Goal: Task Accomplishment & Management: Manage account settings

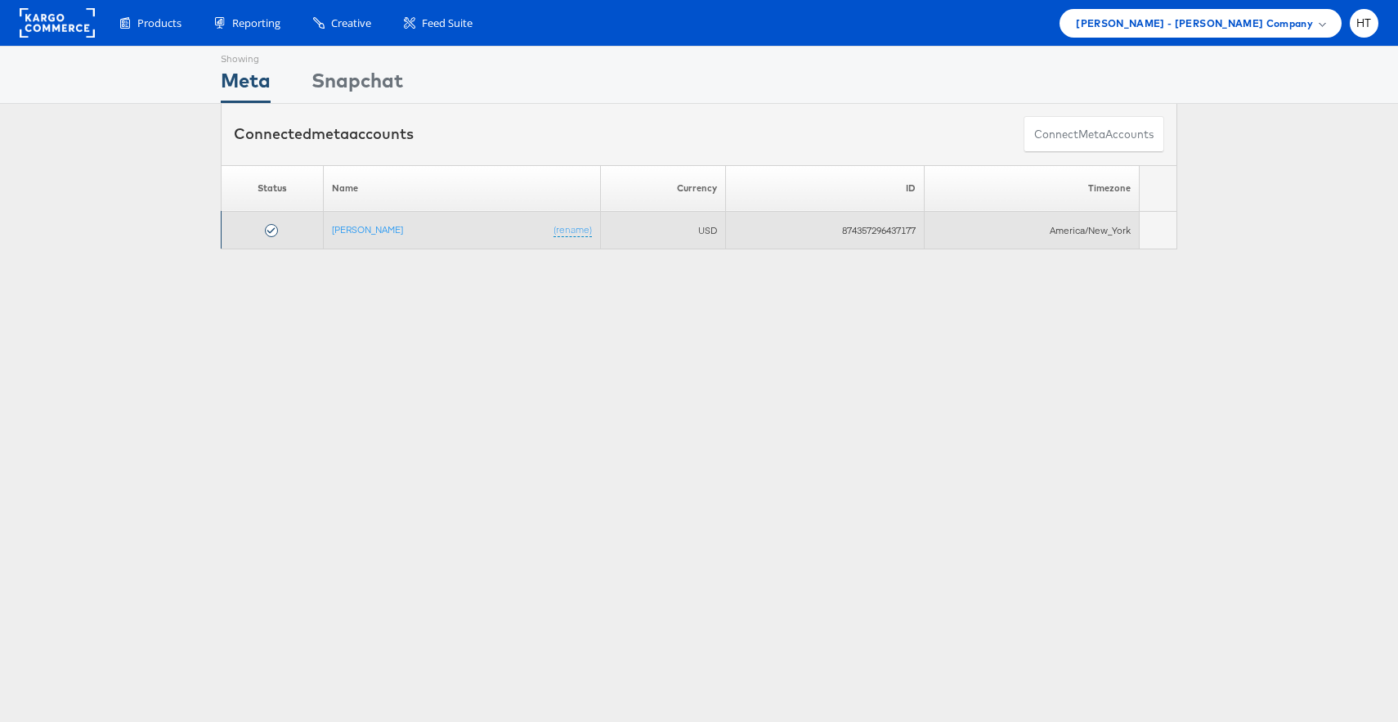
click at [356, 236] on td "[PERSON_NAME] (rename)" at bounding box center [461, 231] width 277 height 38
click at [359, 231] on link "[PERSON_NAME]" at bounding box center [367, 229] width 71 height 12
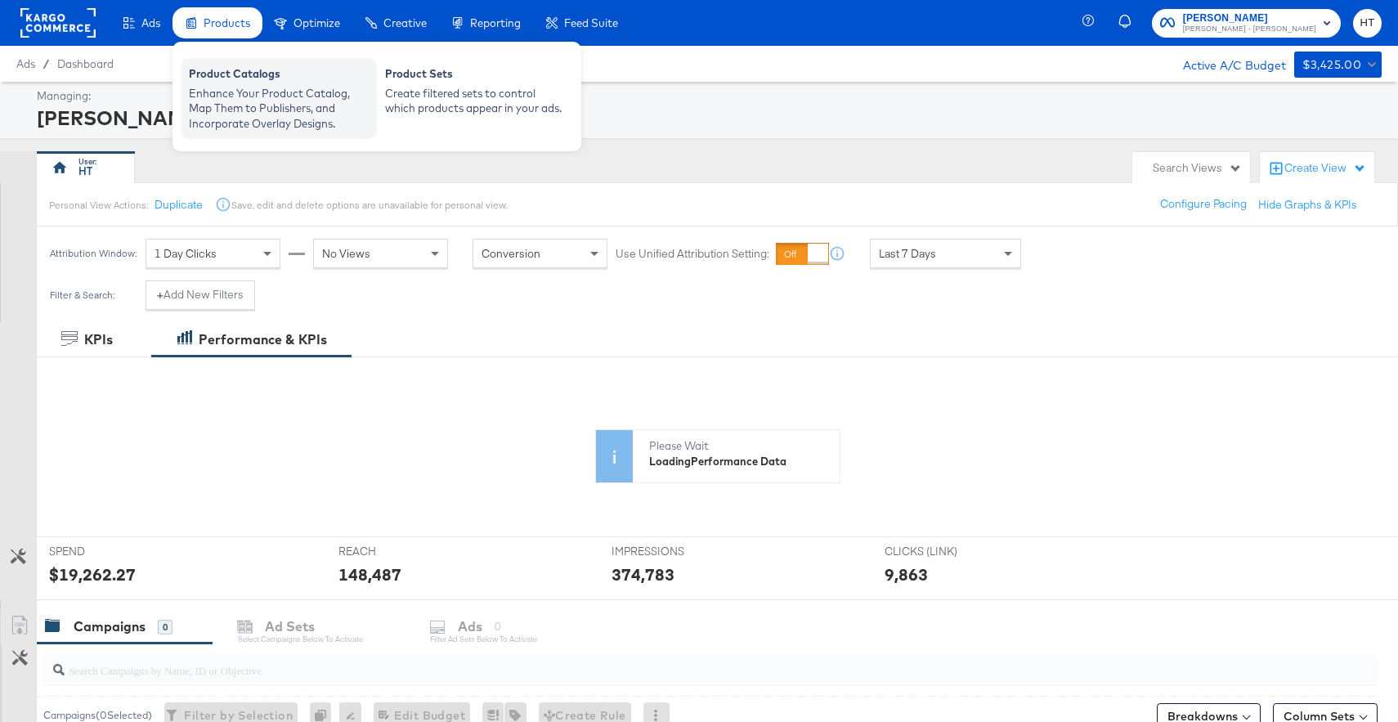
click at [241, 105] on div "Enhance Your Product Catalog, Map Them to Publishers, and Incorporate Overlay D…" at bounding box center [279, 109] width 180 height 46
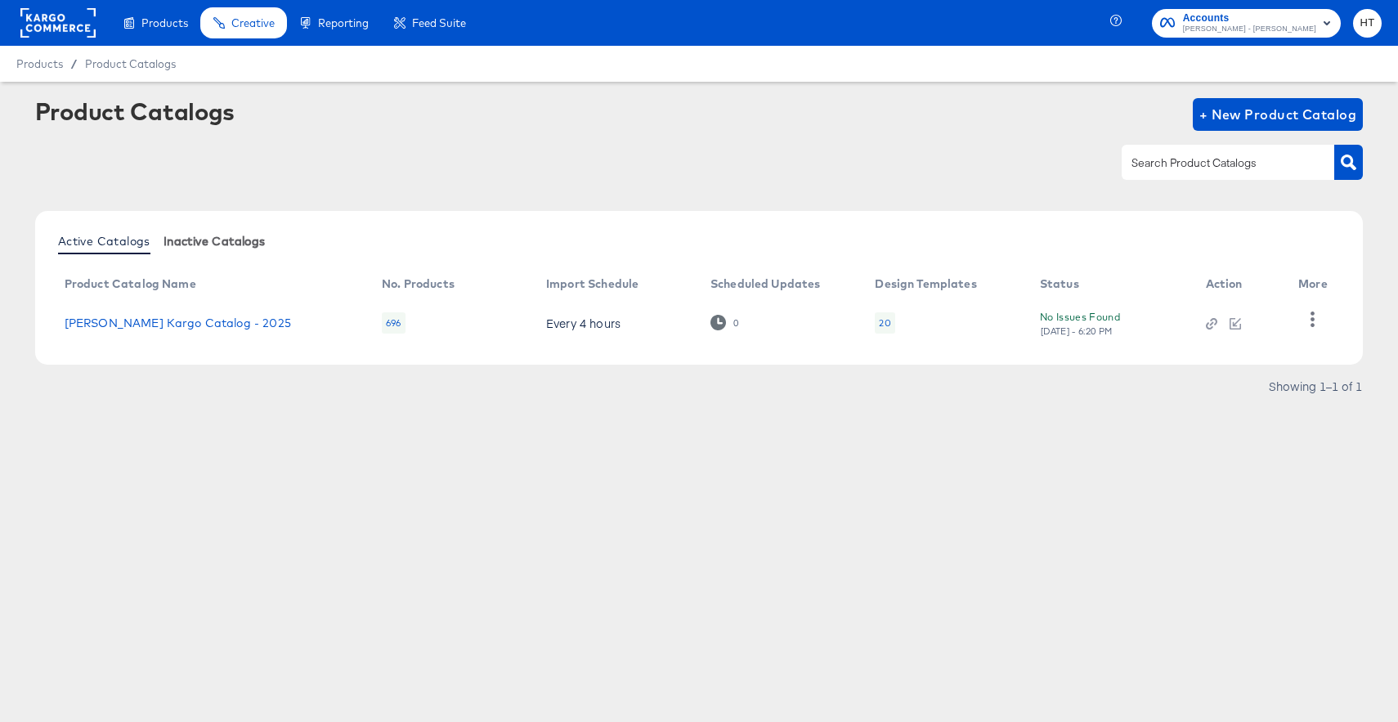
click at [238, 239] on span "Inactive Catalogs" at bounding box center [215, 241] width 102 height 13
click at [119, 240] on span "Active Catalogs" at bounding box center [104, 241] width 92 height 13
click at [877, 168] on div at bounding box center [699, 162] width 1329 height 37
click at [583, 504] on div "Products Products Product Catalogs Enhance Your Product Catalog, Map Them to Pu…" at bounding box center [699, 361] width 1398 height 722
